Goal: Complete application form

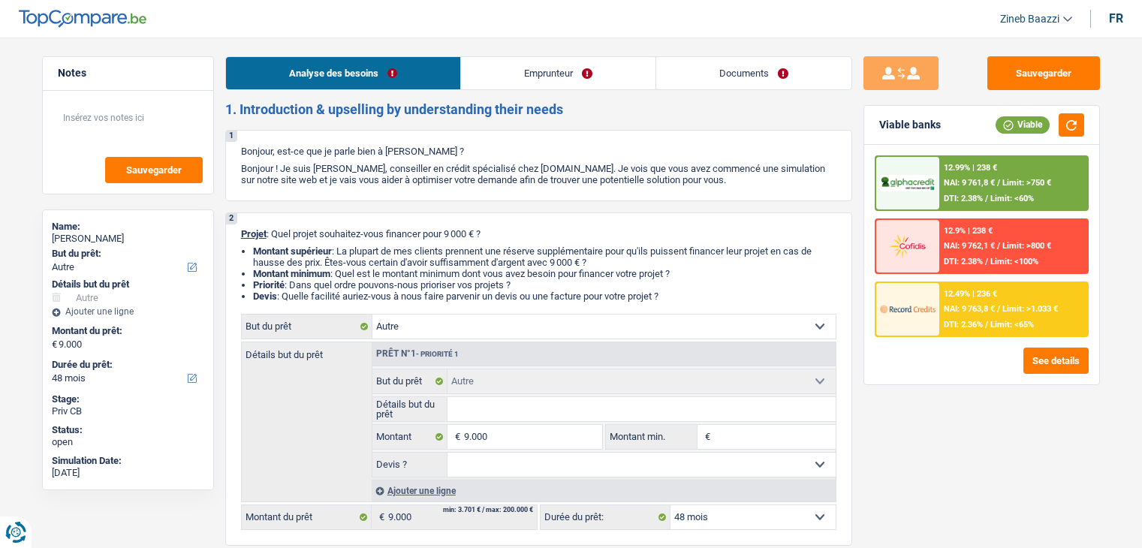
select select "other"
select select "48"
select select "other"
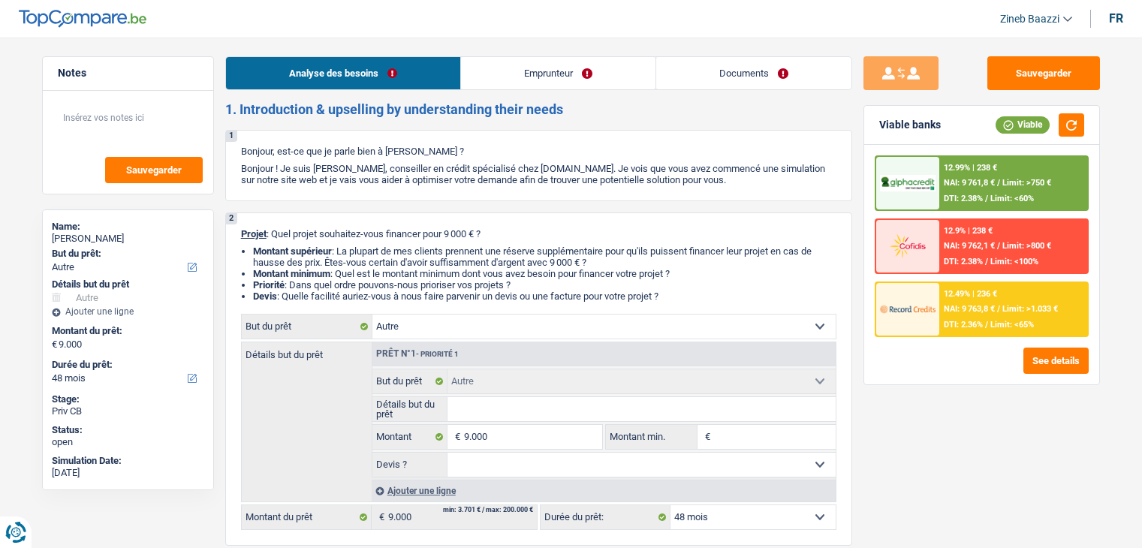
select select "48"
select select "worker"
select select "netSalary"
select select "ownerWithMortgage"
select select "other"
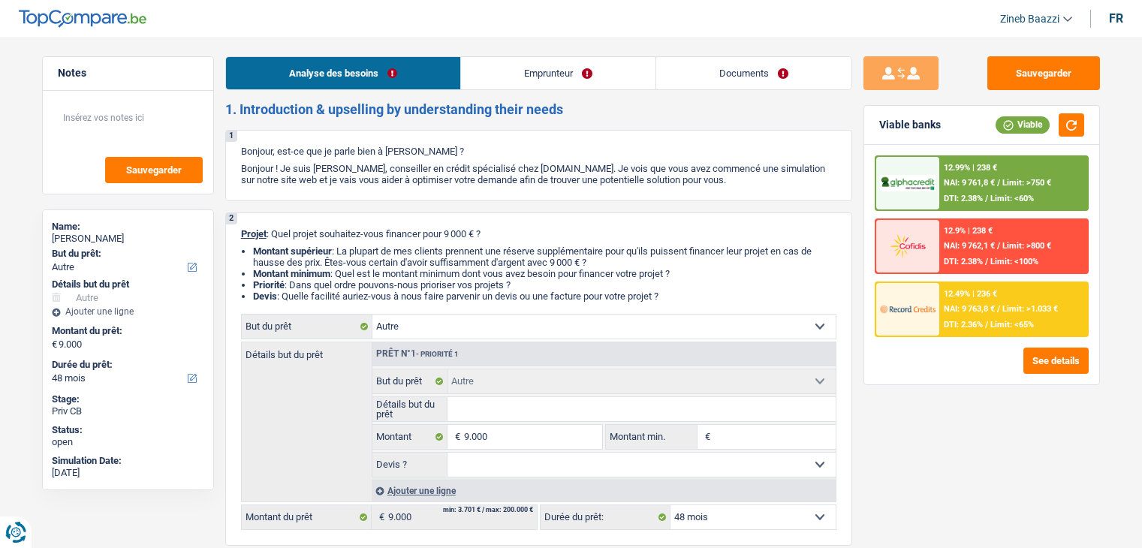
select select "other"
select select "48"
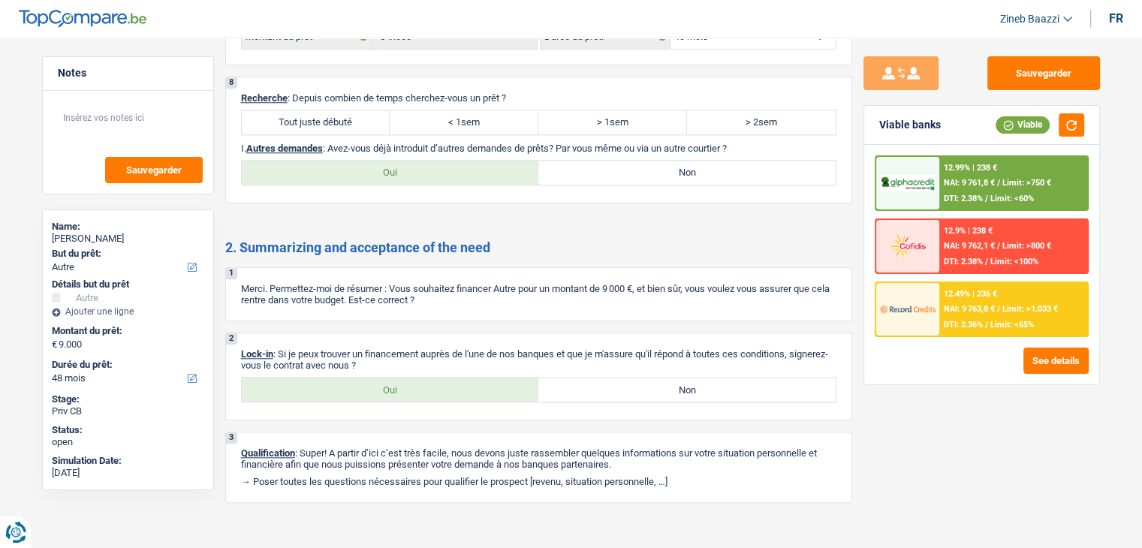
scroll to position [1483, 0]
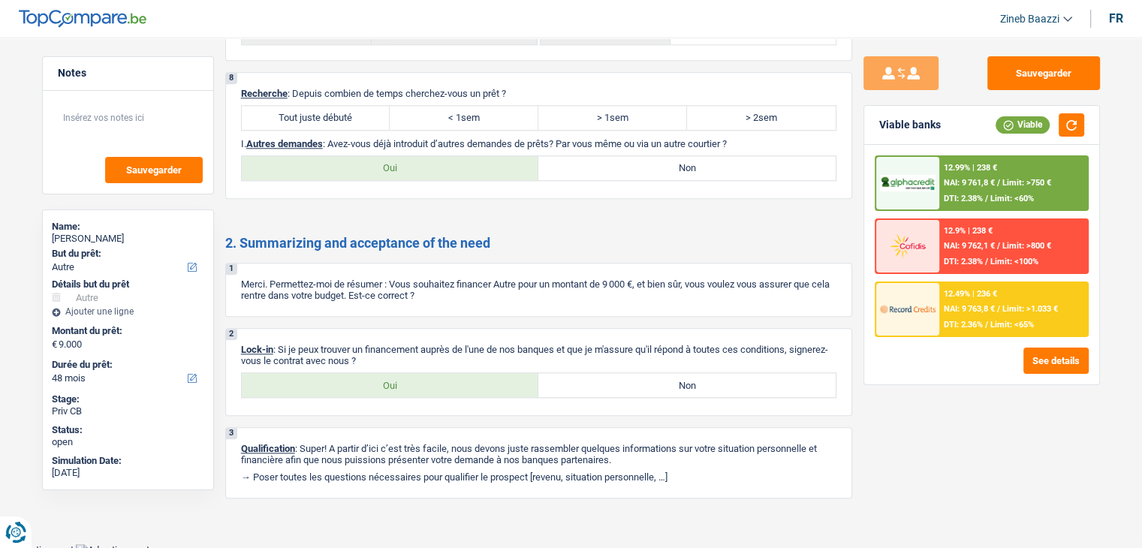
click at [736, 235] on h2 "2. Summarizing and acceptance of the need" at bounding box center [538, 243] width 627 height 17
